Goal: Task Accomplishment & Management: Complete application form

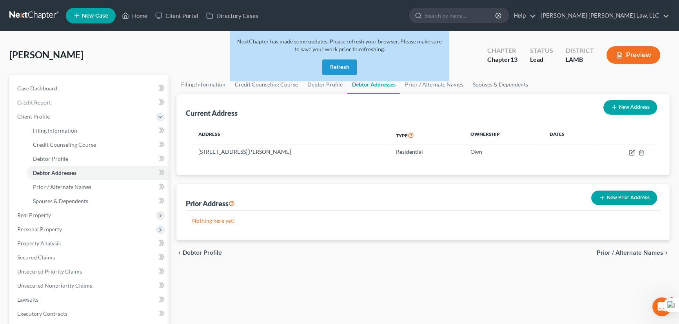
drag, startPoint x: 329, startPoint y: 68, endPoint x: 382, endPoint y: 115, distance: 71.0
click at [329, 68] on button "Refresh" at bounding box center [339, 68] width 34 height 16
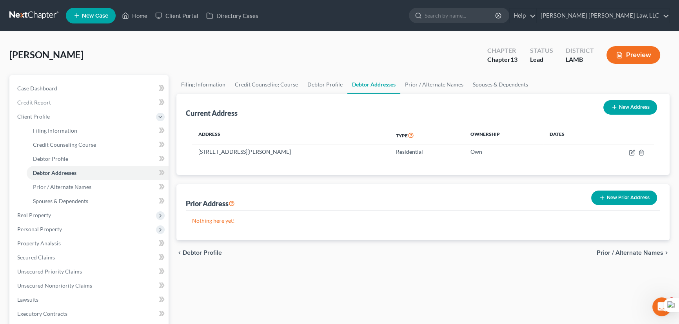
click at [25, 20] on link at bounding box center [34, 16] width 50 height 14
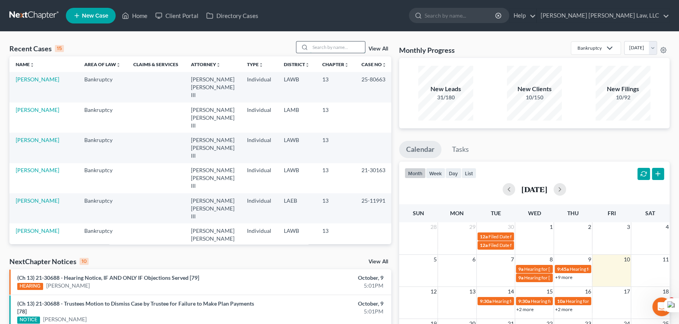
click at [319, 48] on input "search" at bounding box center [337, 47] width 55 height 11
type input "st victor"
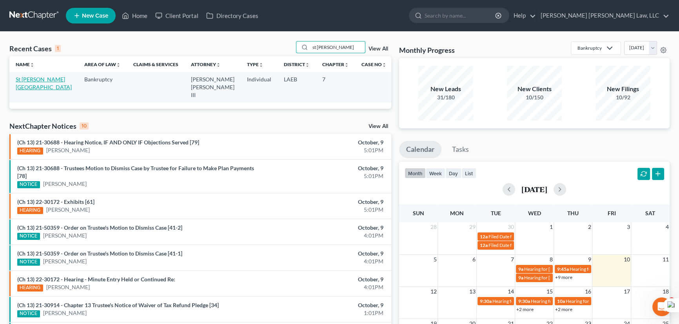
click at [35, 77] on link "St Victor, Lorraine" at bounding box center [44, 83] width 56 height 14
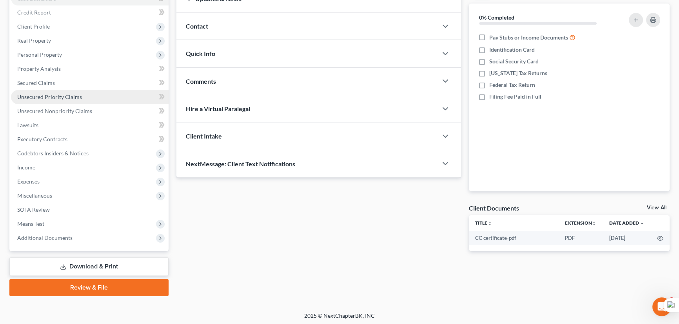
scroll to position [20, 0]
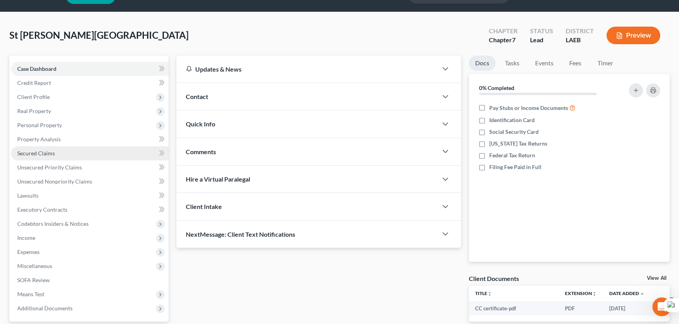
click at [65, 151] on link "Secured Claims" at bounding box center [90, 154] width 158 height 14
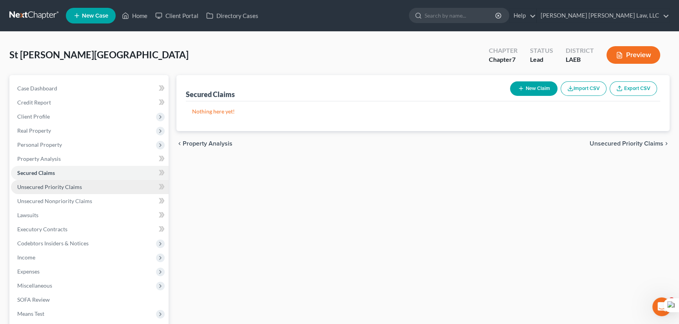
click at [80, 186] on link "Unsecured Priority Claims" at bounding box center [90, 187] width 158 height 14
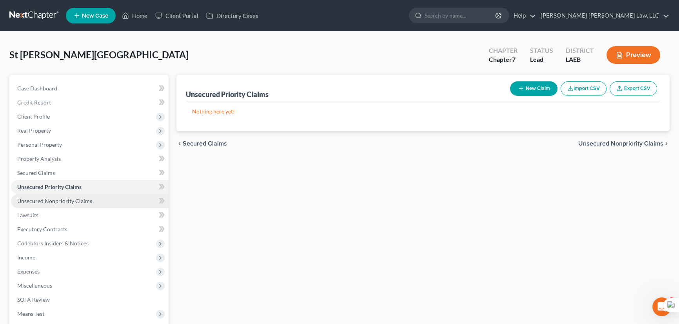
click at [84, 194] on link "Unsecured Nonpriority Claims" at bounding box center [90, 201] width 158 height 14
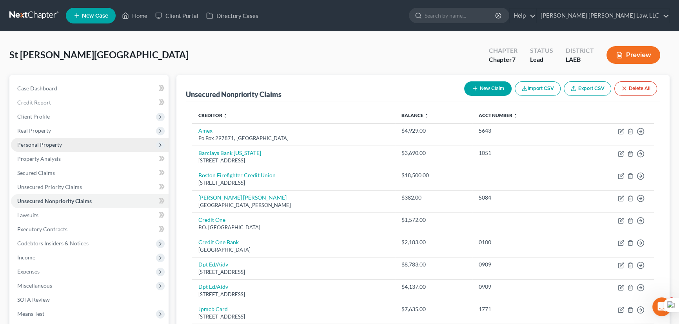
click at [69, 145] on span "Personal Property" at bounding box center [90, 145] width 158 height 14
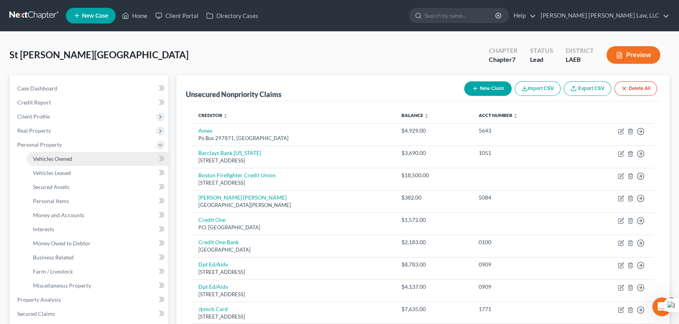
click at [69, 154] on link "Vehicles Owned" at bounding box center [98, 159] width 142 height 14
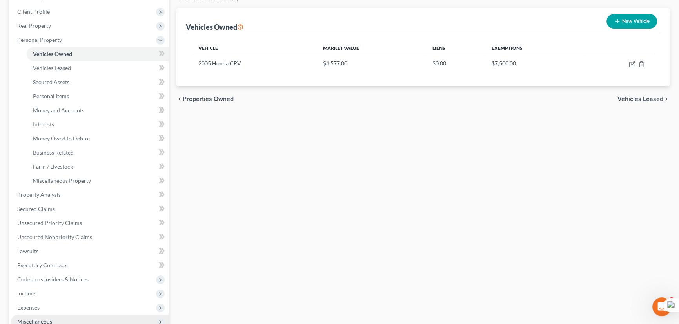
scroll to position [142, 0]
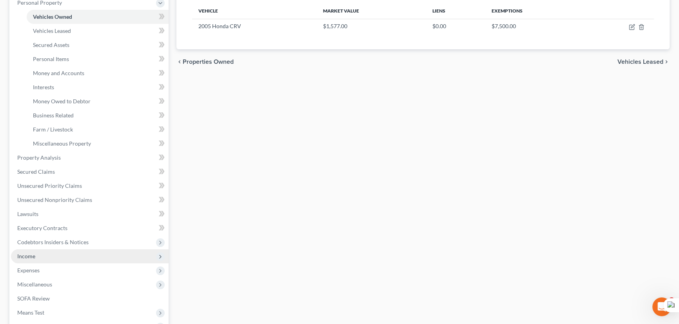
click at [66, 261] on span "Income" at bounding box center [90, 257] width 158 height 14
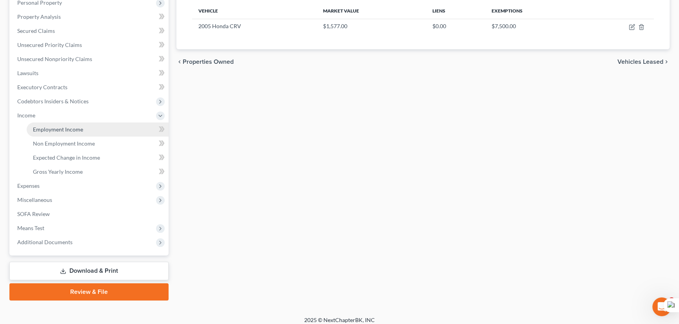
click at [79, 134] on link "Employment Income" at bounding box center [98, 130] width 142 height 14
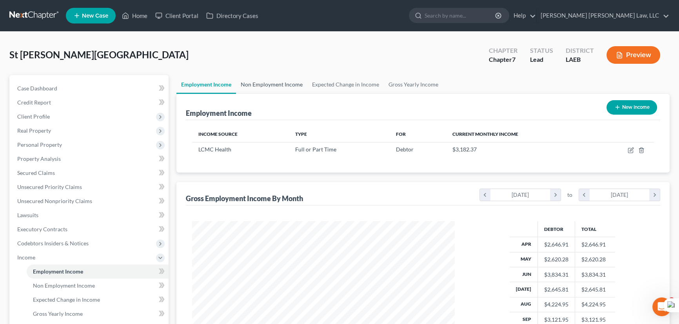
click at [277, 86] on link "Non Employment Income" at bounding box center [271, 84] width 71 height 19
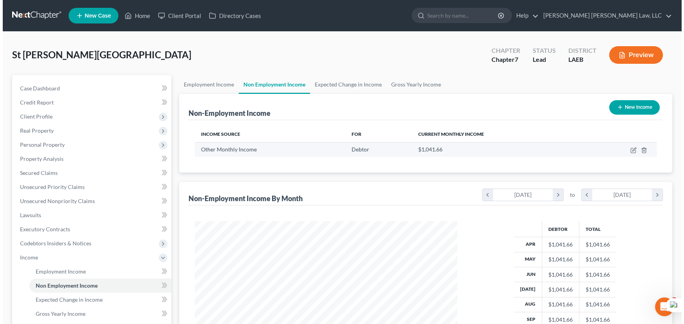
scroll to position [140, 278]
click at [630, 149] on icon "button" at bounding box center [630, 150] width 6 height 6
select select "13"
select select "0"
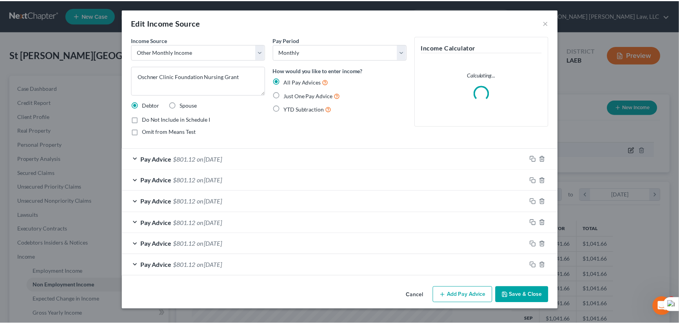
scroll to position [140, 281]
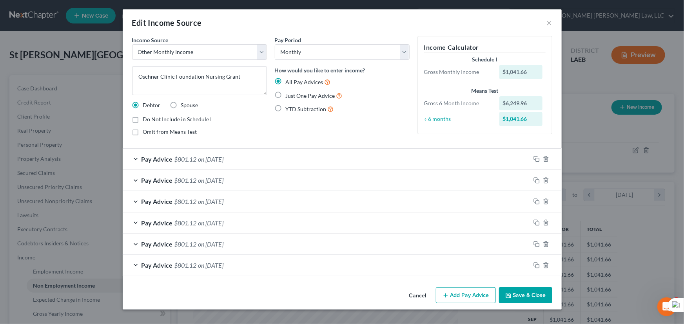
click at [527, 300] on button "Save & Close" at bounding box center [525, 296] width 53 height 16
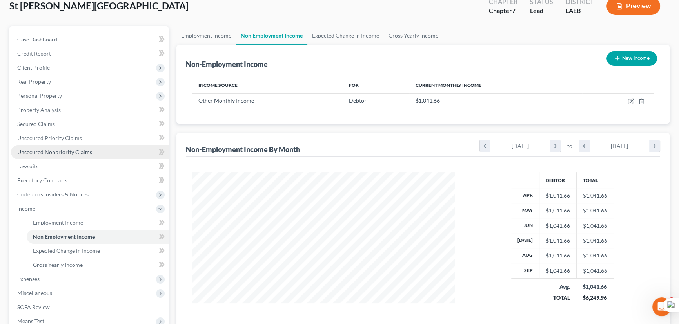
scroll to position [107, 0]
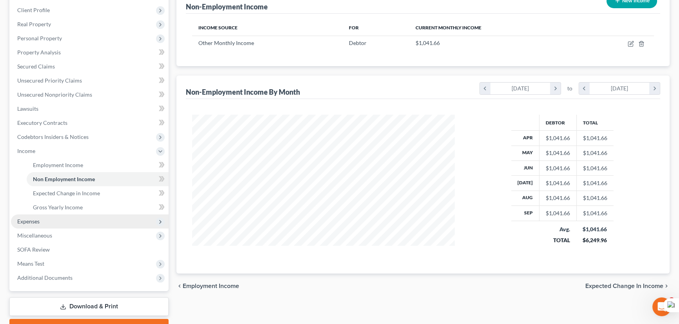
click at [51, 219] on span "Expenses" at bounding box center [90, 222] width 158 height 14
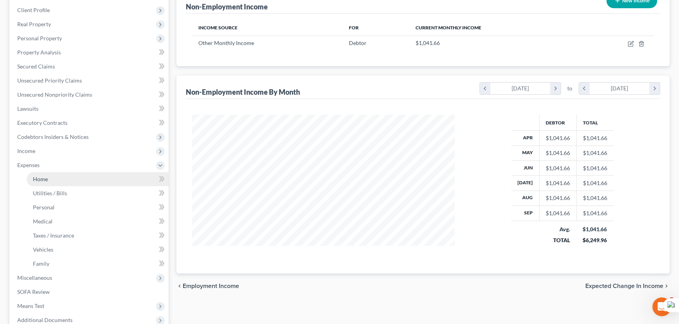
click at [75, 180] on link "Home" at bounding box center [98, 179] width 142 height 14
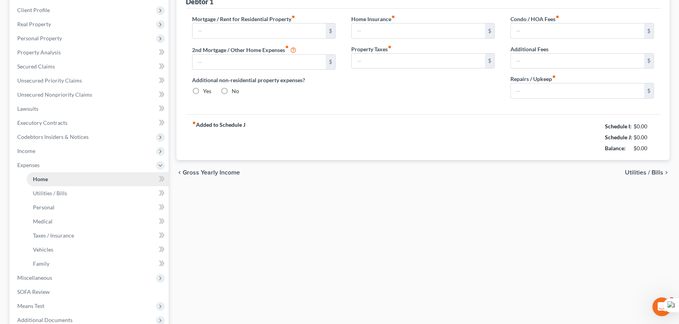
scroll to position [6, 0]
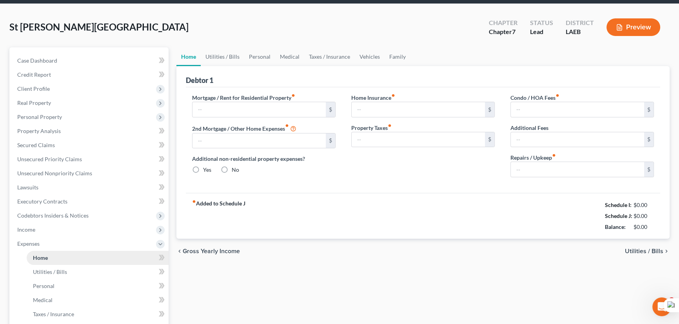
type input "1,550.00"
type input "0.00"
radio input "true"
type input "0.00"
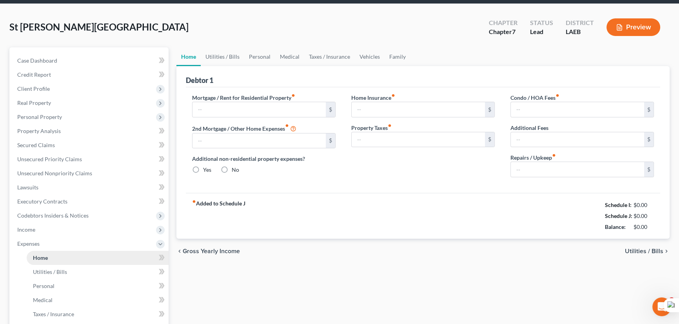
type input "0.00"
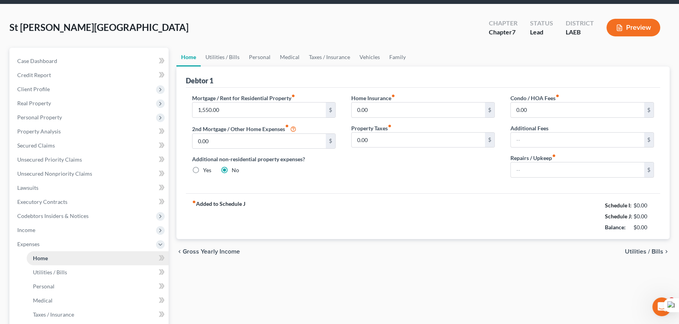
type input "0.00"
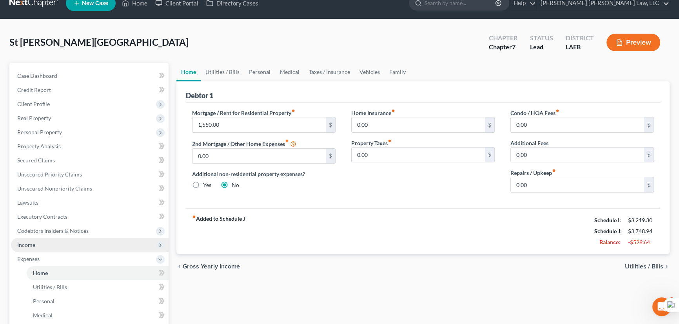
scroll to position [35, 0]
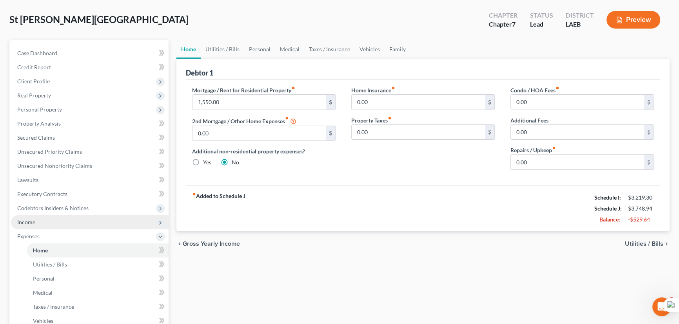
drag, startPoint x: 41, startPoint y: 217, endPoint x: 43, endPoint y: 221, distance: 4.0
click at [42, 215] on span "Income" at bounding box center [90, 222] width 158 height 14
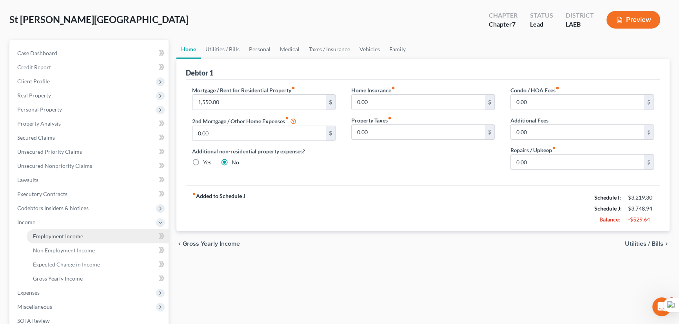
click at [68, 239] on span "Employment Income" at bounding box center [58, 236] width 50 height 7
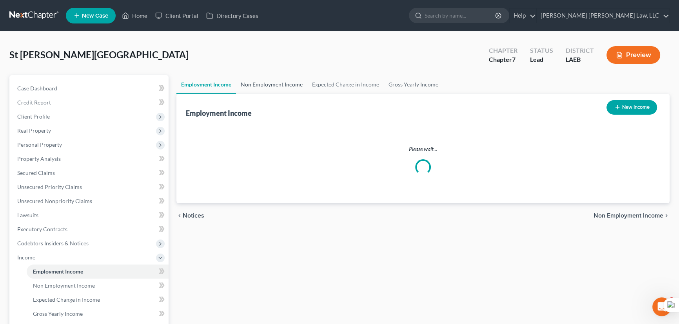
click at [290, 75] on link "Non Employment Income" at bounding box center [271, 84] width 71 height 19
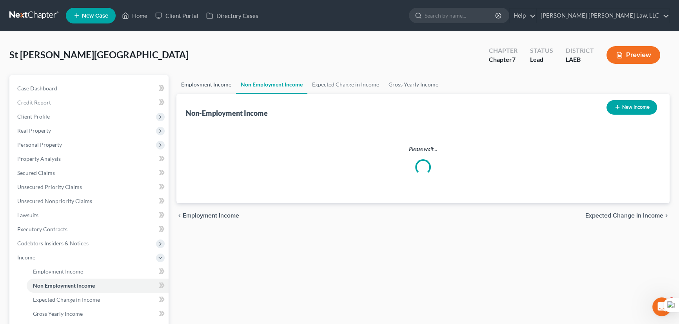
click at [210, 80] on link "Employment Income" at bounding box center [206, 84] width 60 height 19
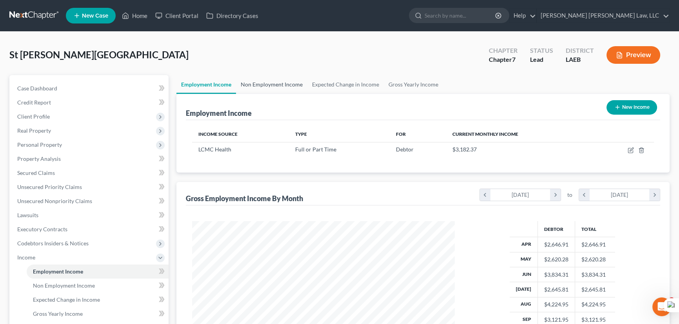
click at [281, 80] on link "Non Employment Income" at bounding box center [271, 84] width 71 height 19
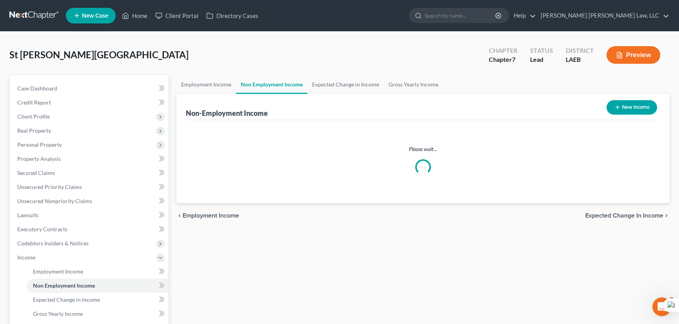
click at [283, 78] on link "Non Employment Income" at bounding box center [271, 84] width 71 height 19
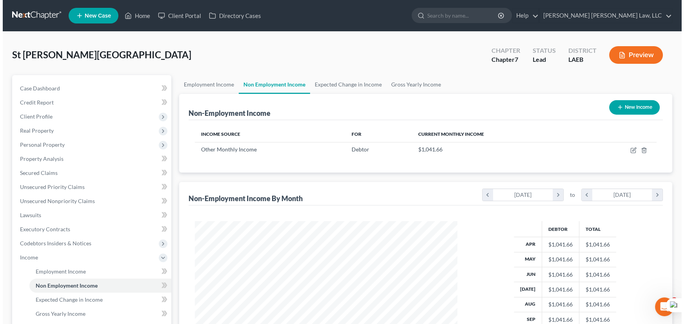
scroll to position [140, 278]
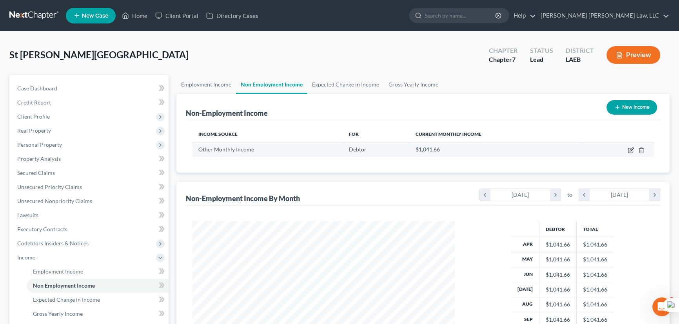
click at [630, 148] on icon "button" at bounding box center [630, 150] width 6 height 6
select select "13"
select select "0"
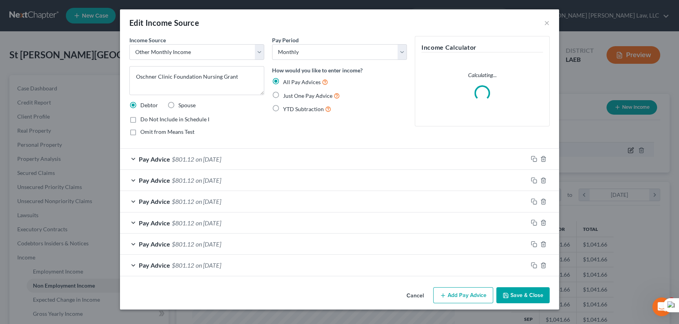
scroll to position [140, 281]
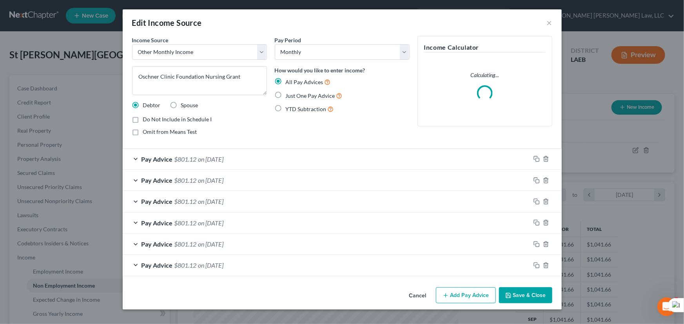
click at [522, 292] on button "Save & Close" at bounding box center [525, 296] width 53 height 16
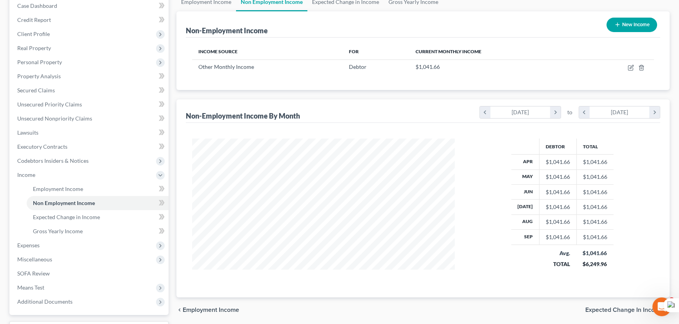
scroll to position [147, 0]
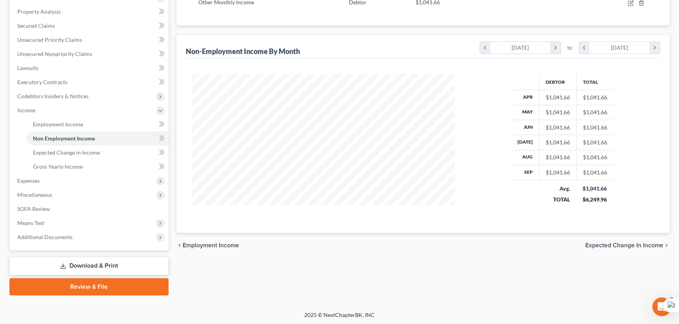
click at [79, 266] on link "Download & Print" at bounding box center [88, 266] width 159 height 18
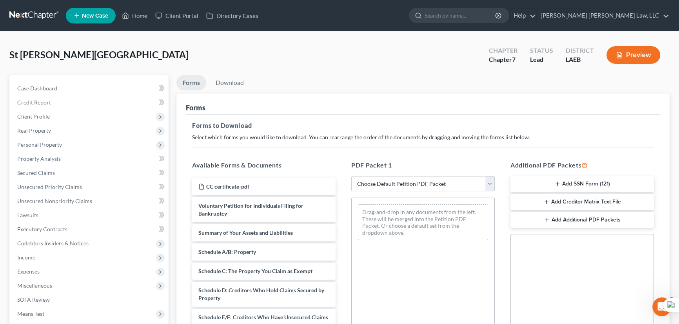
click at [391, 185] on select "Choose Default Petition PDF Packet Complete Bankruptcy Petition (all forms and …" at bounding box center [422, 184] width 143 height 16
select select "0"
click at [351, 176] on select "Choose Default Petition PDF Packet Complete Bankruptcy Petition (all forms and …" at bounding box center [422, 184] width 143 height 16
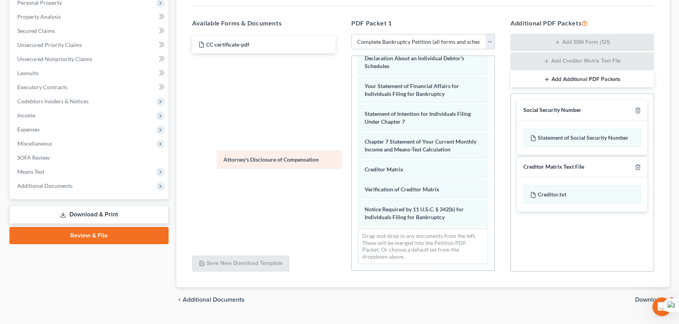
scroll to position [250, 0]
drag, startPoint x: 395, startPoint y: 219, endPoint x: 248, endPoint y: 127, distance: 173.9
click at [351, 127] on div "Attorney's Disclosure of Compensation Voluntary Petition for Individuals Filing…" at bounding box center [422, 41] width 143 height 459
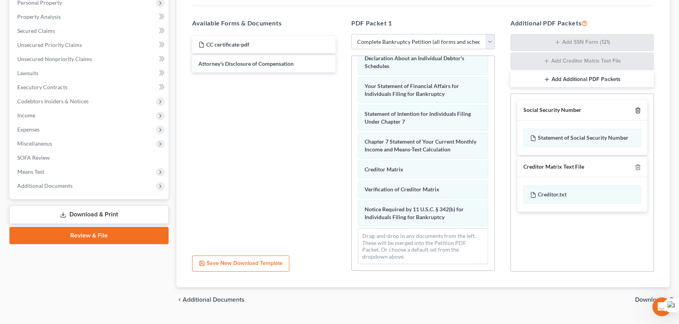
click at [635, 110] on icon "button" at bounding box center [637, 110] width 6 height 6
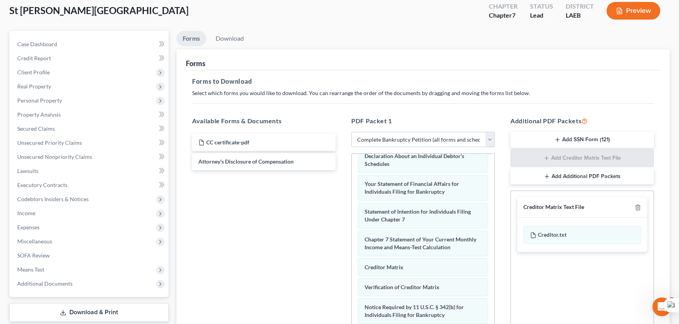
scroll to position [0, 0]
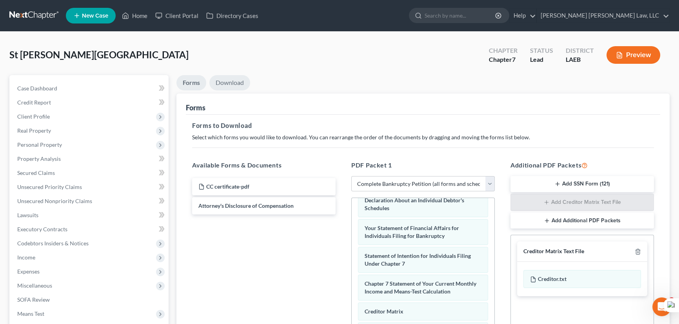
click at [241, 77] on div "St Victor, Lorraine Upgraded Chapter Chapter 7 Status Lead District LAEB Previe…" at bounding box center [339, 250] width 660 height 419
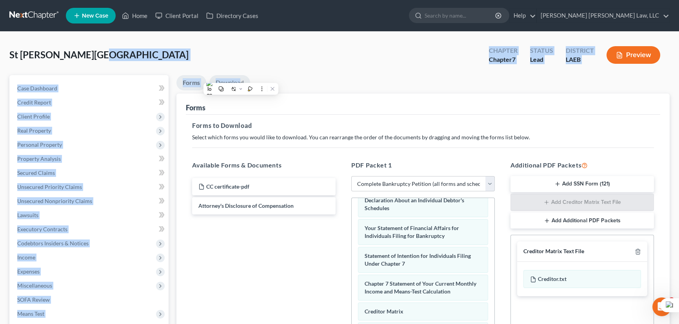
click at [240, 83] on html "Home New Case Client Portal Directory Cases E. Orum Young Law, LLC madison.f@eo…" at bounding box center [339, 242] width 679 height 484
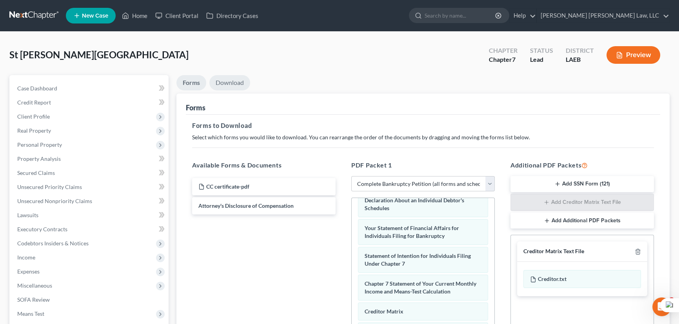
click at [249, 81] on ul "Forms Download" at bounding box center [422, 84] width 493 height 18
click at [244, 81] on link "Download" at bounding box center [229, 82] width 41 height 15
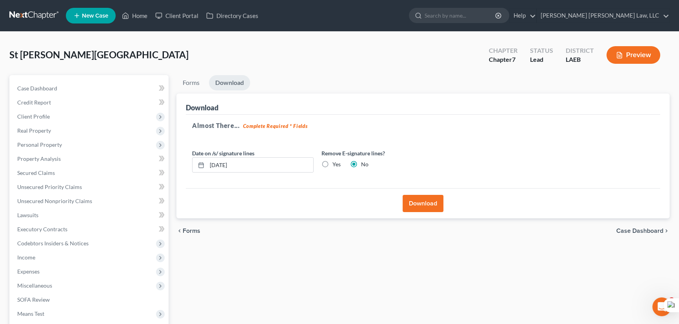
click at [423, 203] on button "Download" at bounding box center [422, 203] width 41 height 17
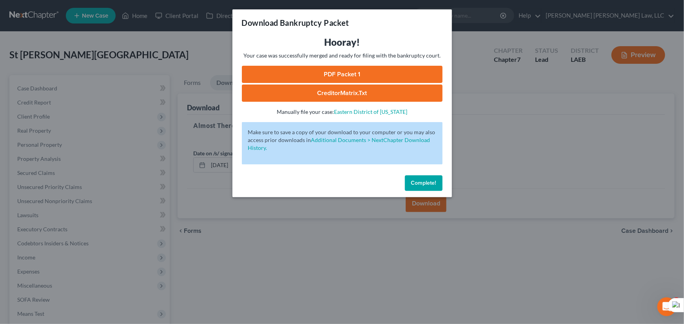
click at [373, 72] on link "PDF Packet 1" at bounding box center [342, 74] width 201 height 17
drag, startPoint x: 424, startPoint y: 179, endPoint x: 434, endPoint y: 174, distance: 11.4
click at [424, 179] on button "Complete!" at bounding box center [424, 184] width 38 height 16
